Goal: Use online tool/utility: Utilize a website feature to perform a specific function

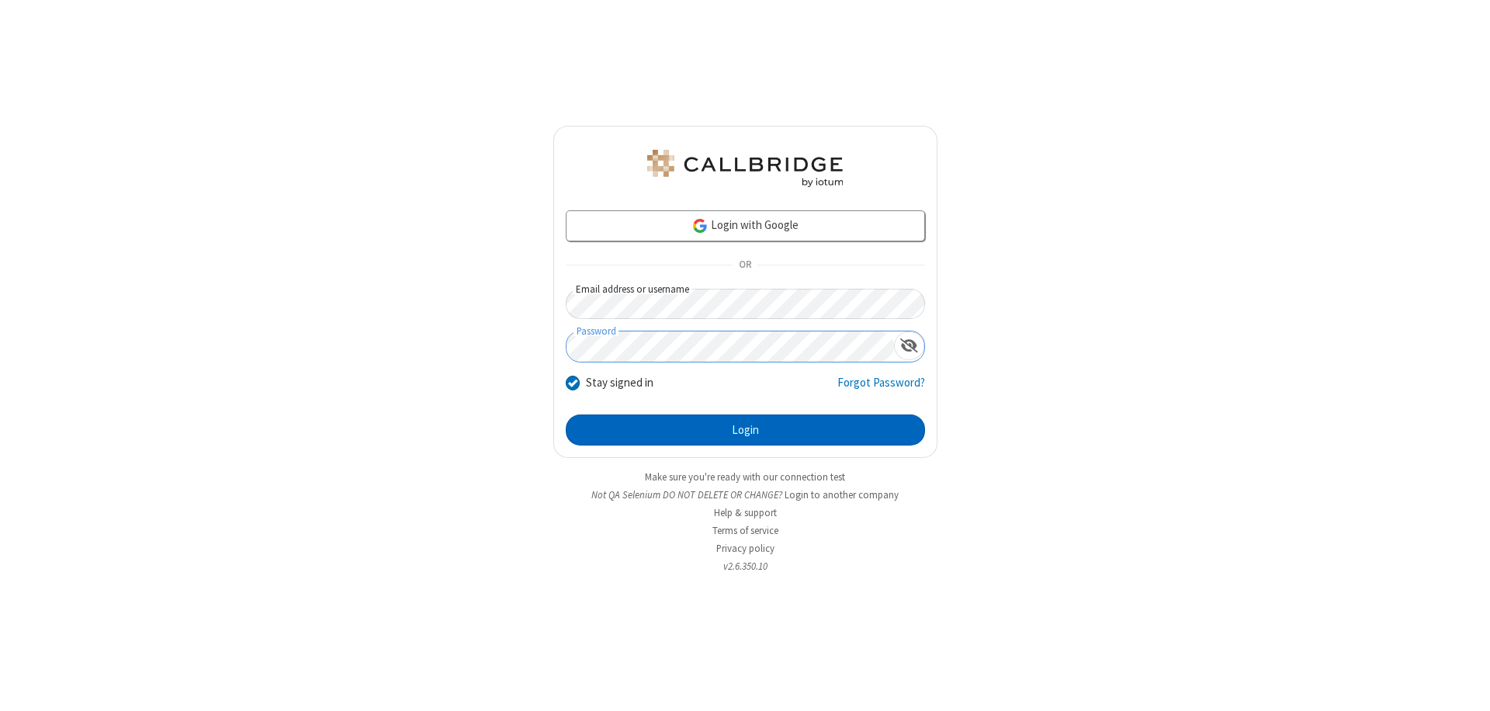
click at [745, 430] on button "Login" at bounding box center [745, 429] width 359 height 31
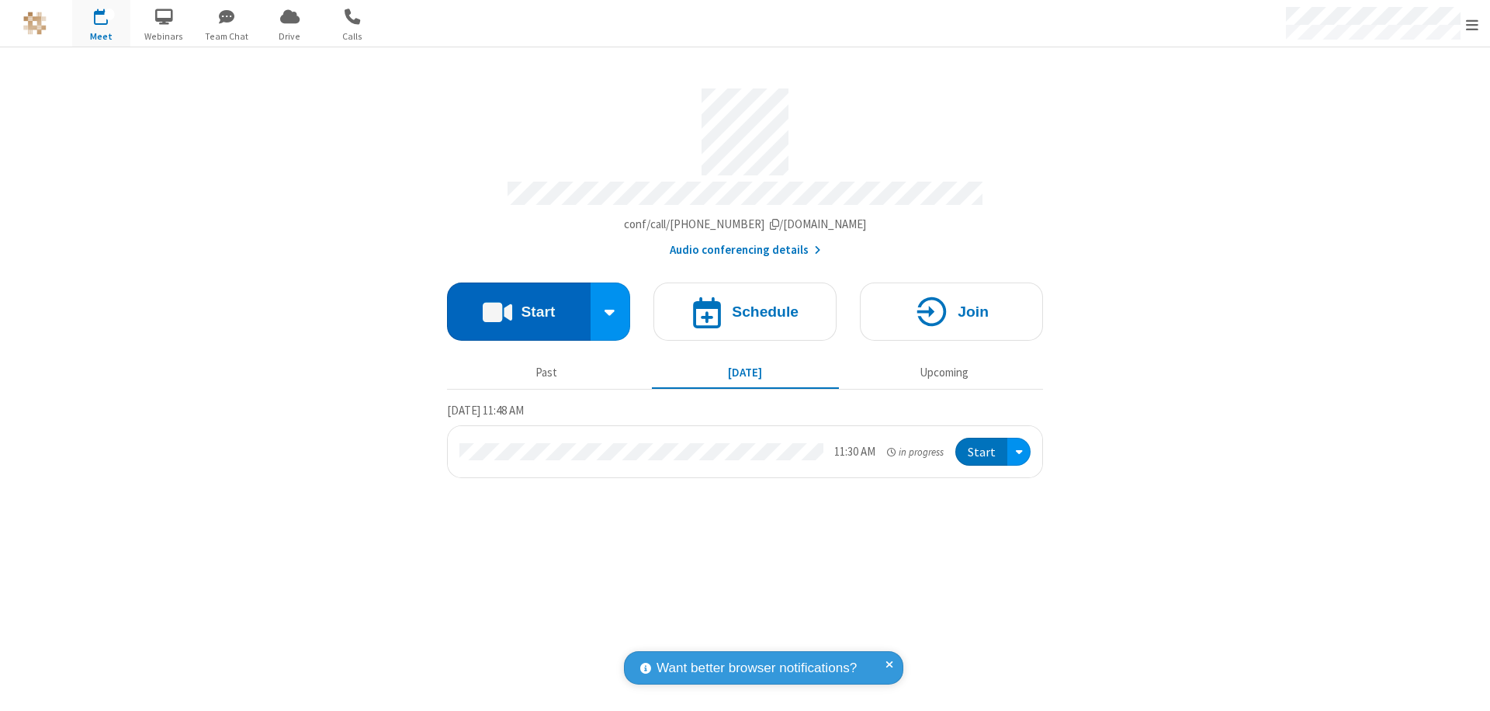
click at [518, 304] on button "Start" at bounding box center [519, 311] width 144 height 58
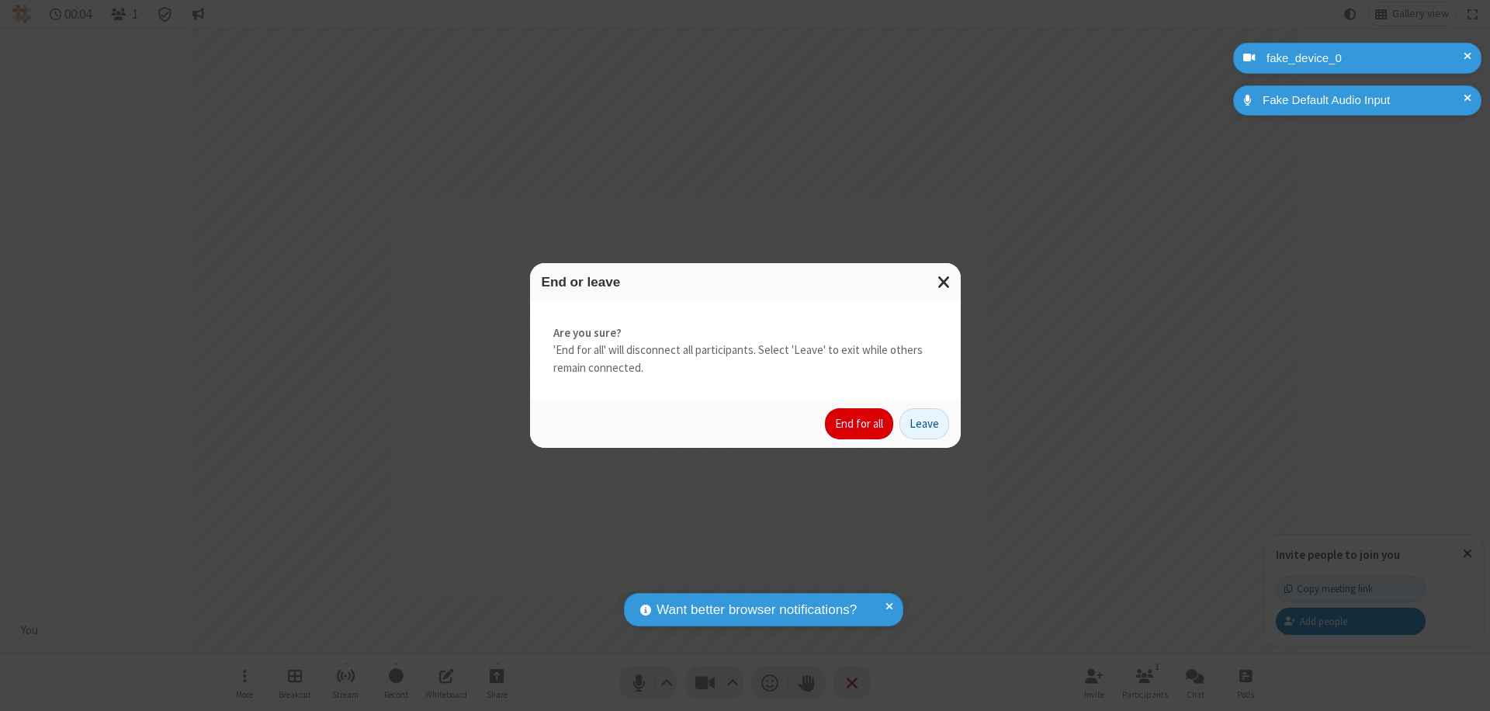
click at [860, 424] on button "End for all" at bounding box center [859, 423] width 68 height 31
